Goal: Browse casually: Explore the website without a specific task or goal

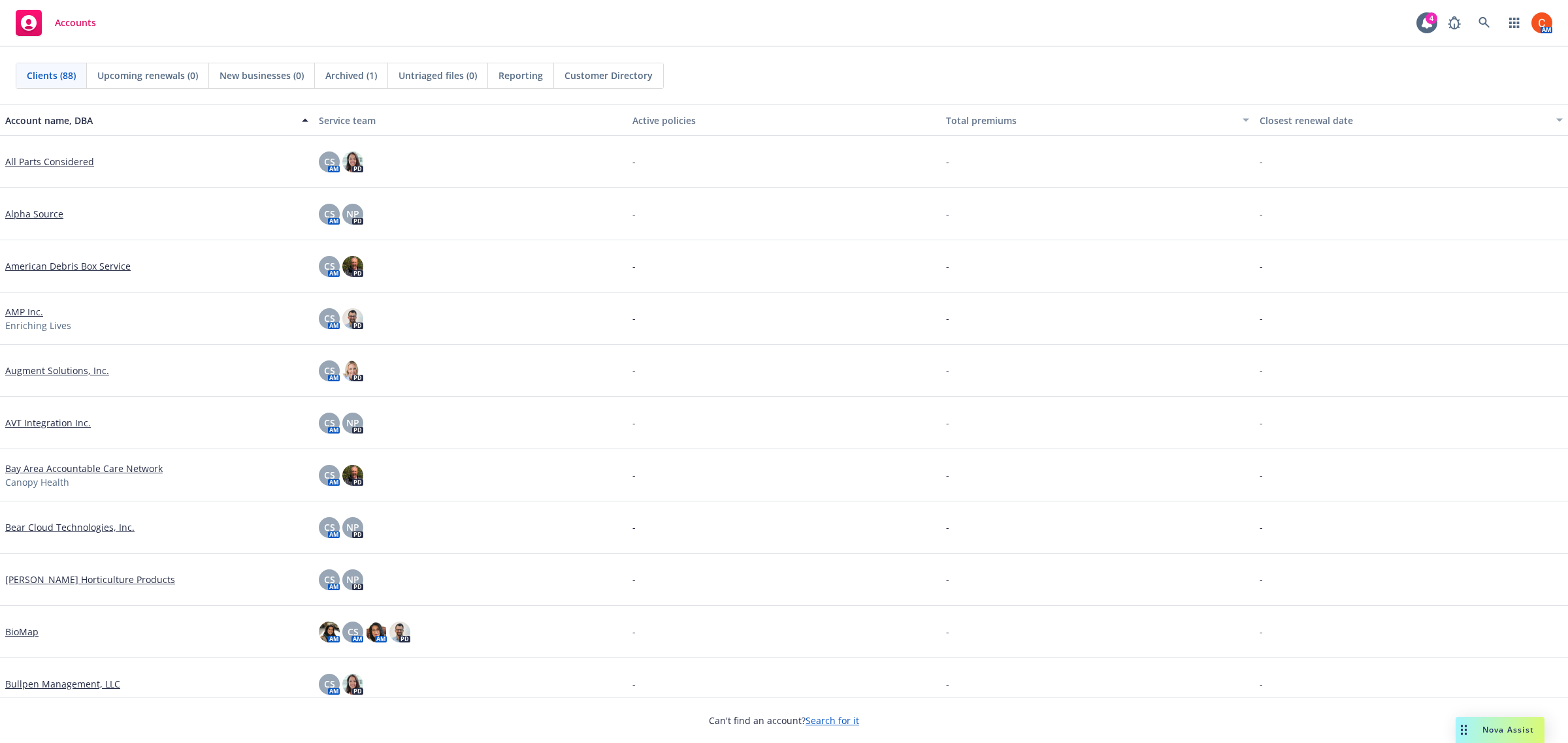
click at [1512, 727] on span "Nova Assist" at bounding box center [1507, 730] width 51 height 11
